Goal: Information Seeking & Learning: Learn about a topic

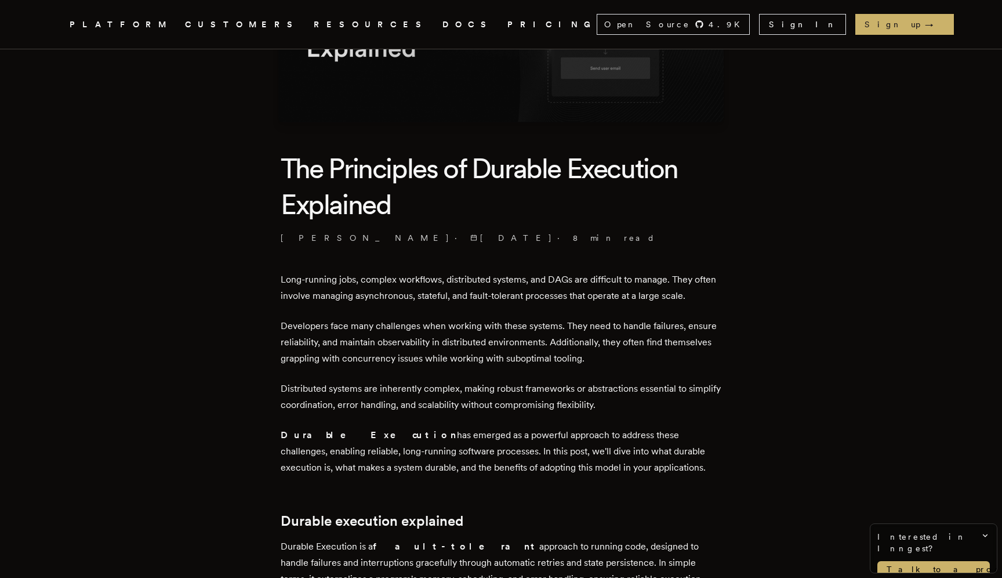
scroll to position [212, 0]
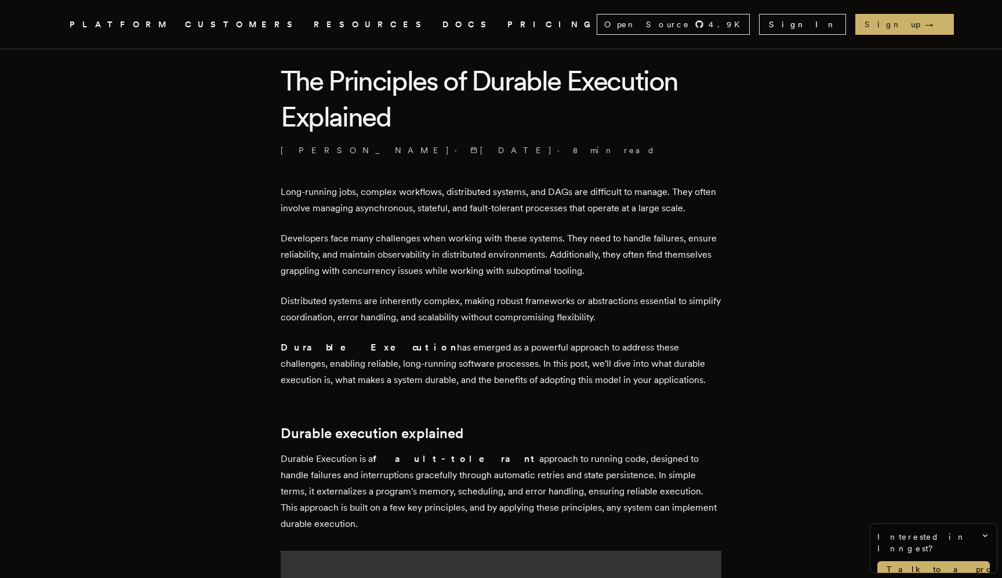
scroll to position [313, 0]
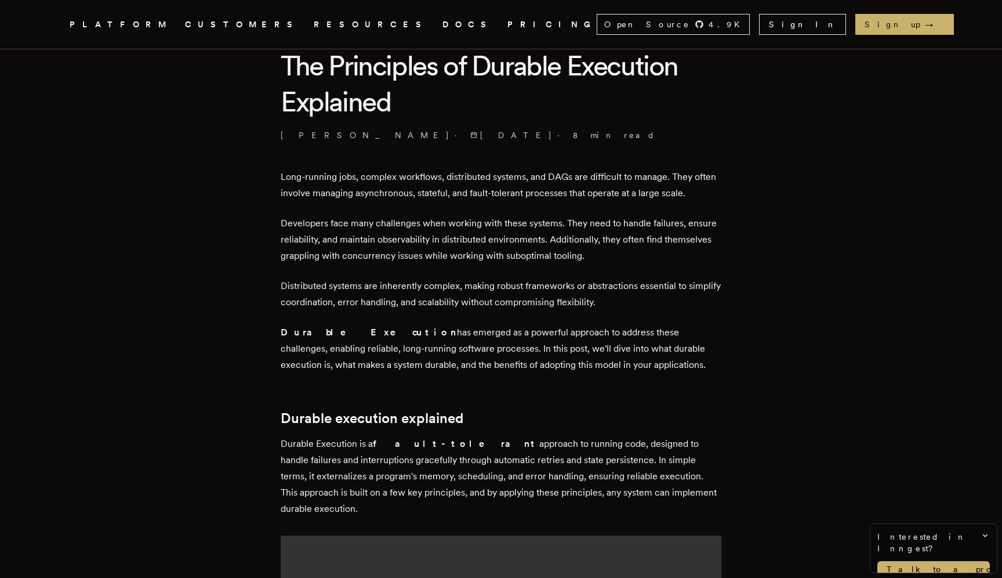
click at [634, 289] on p "Distributed systems are inherently complex, making robust frameworks or abstrac…" at bounding box center [501, 294] width 441 height 32
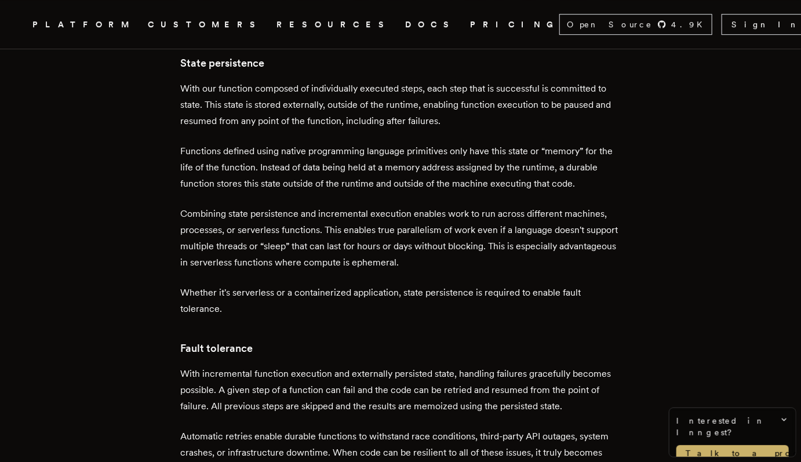
scroll to position [1631, 0]
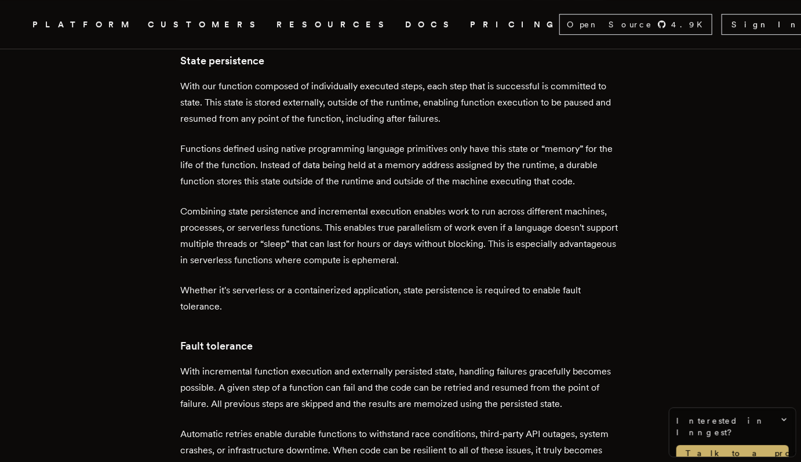
click at [448, 205] on p "Combining state persistence and incremental execution enables work to run acros…" at bounding box center [400, 236] width 441 height 65
copy p "ephemeral"
click at [448, 205] on p "Combining state persistence and incremental execution enables work to run acros…" at bounding box center [400, 236] width 441 height 65
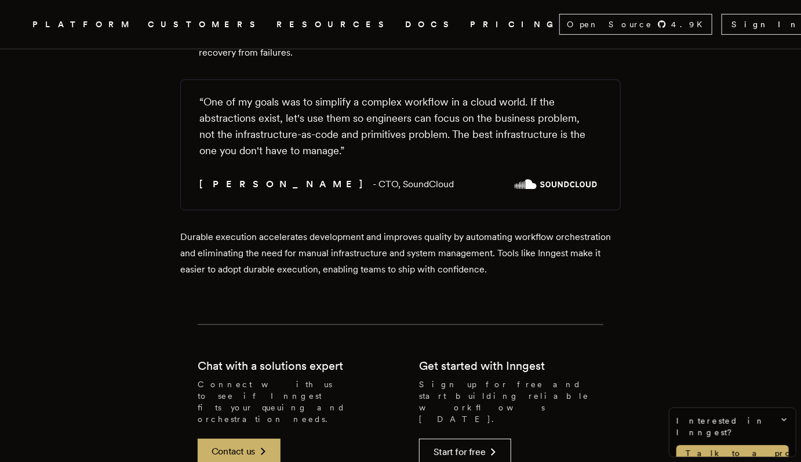
scroll to position [4214, 0]
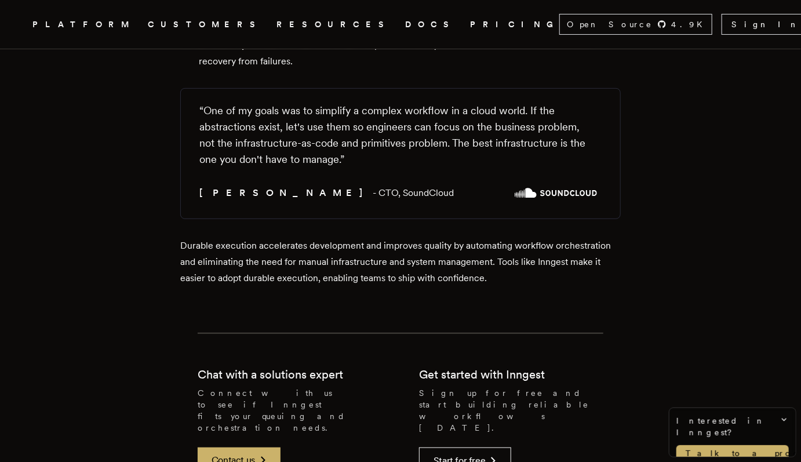
drag, startPoint x: 280, startPoint y: 84, endPoint x: 200, endPoint y: 84, distance: 80.0
click at [200, 88] on figure "“ One of my goals was to simplify a complex workflow in a cloud world. If the a…" at bounding box center [400, 153] width 441 height 131
copy span "[PERSON_NAME]"
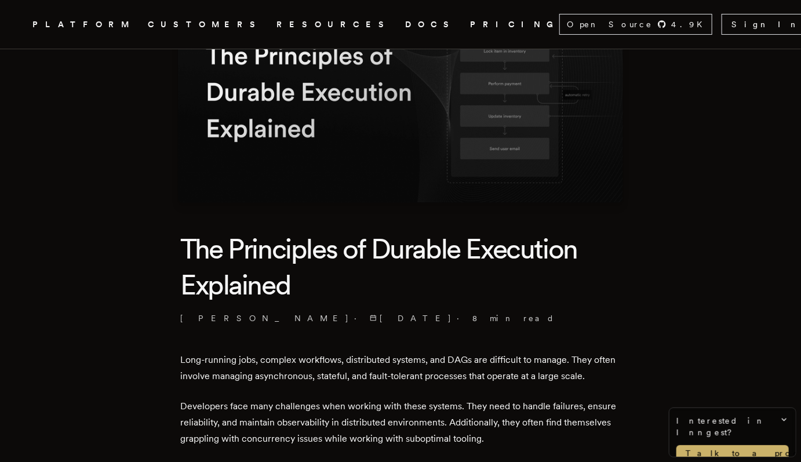
scroll to position [254, 0]
